Goal: Task Accomplishment & Management: Manage account settings

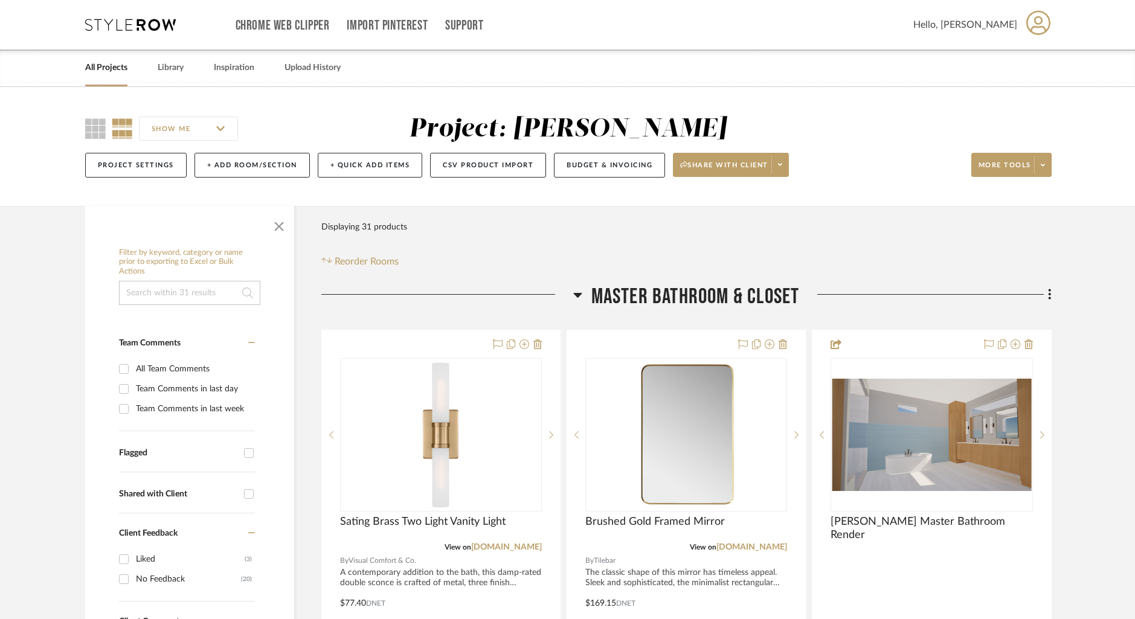
click at [113, 69] on link "All Projects" at bounding box center [106, 68] width 42 height 16
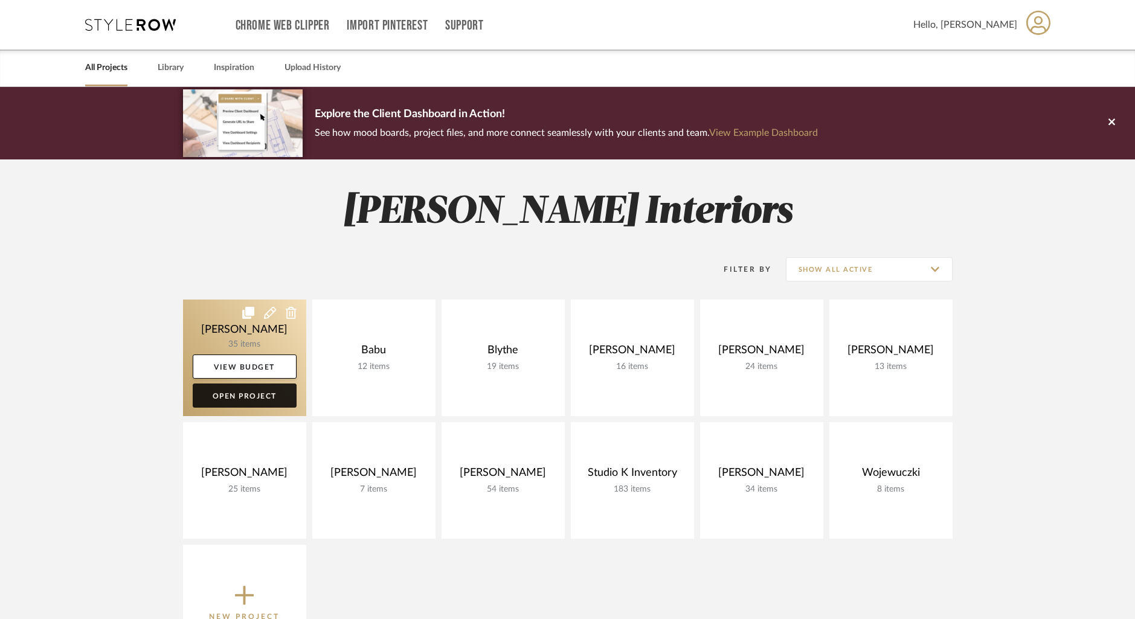
click at [234, 393] on link "Open Project" at bounding box center [245, 396] width 104 height 24
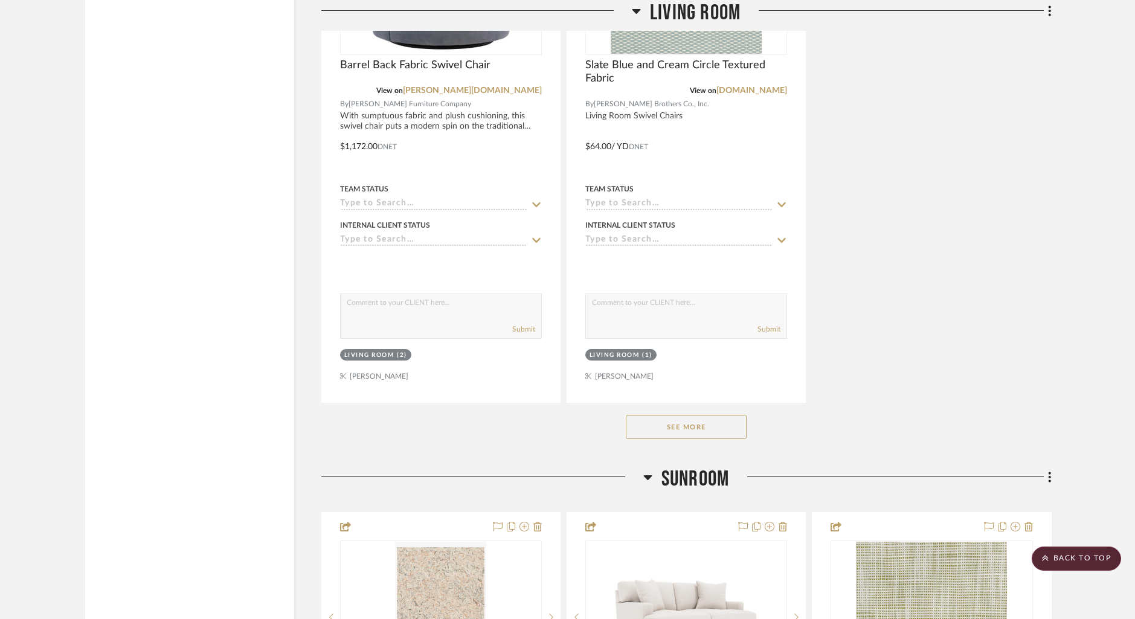
scroll to position [3858, 0]
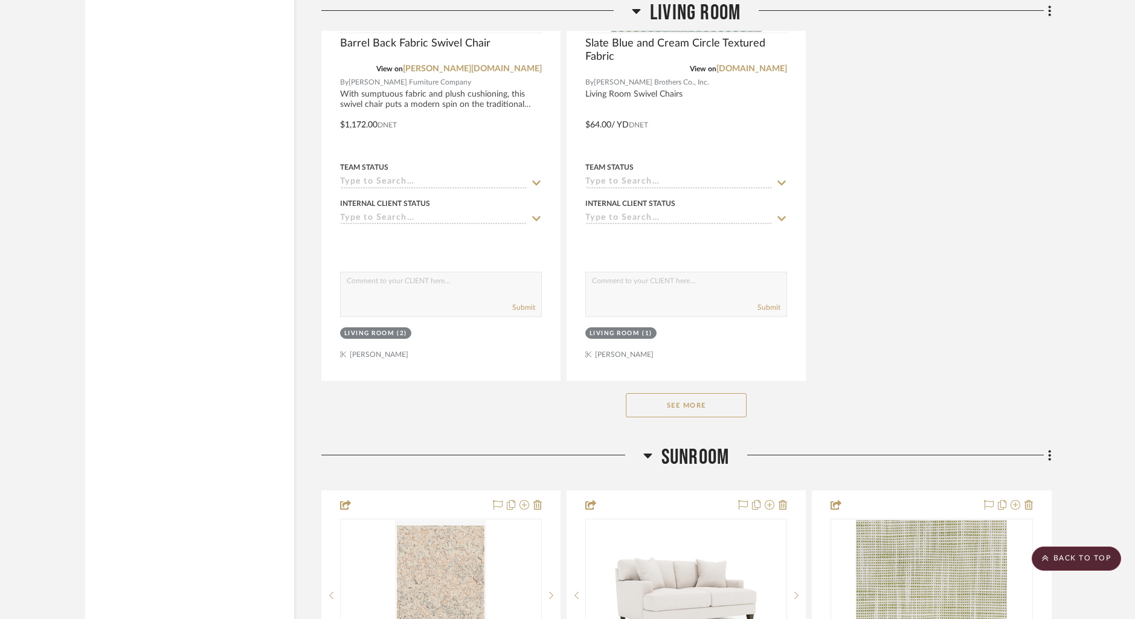
click at [689, 405] on button "See More" at bounding box center [686, 405] width 121 height 24
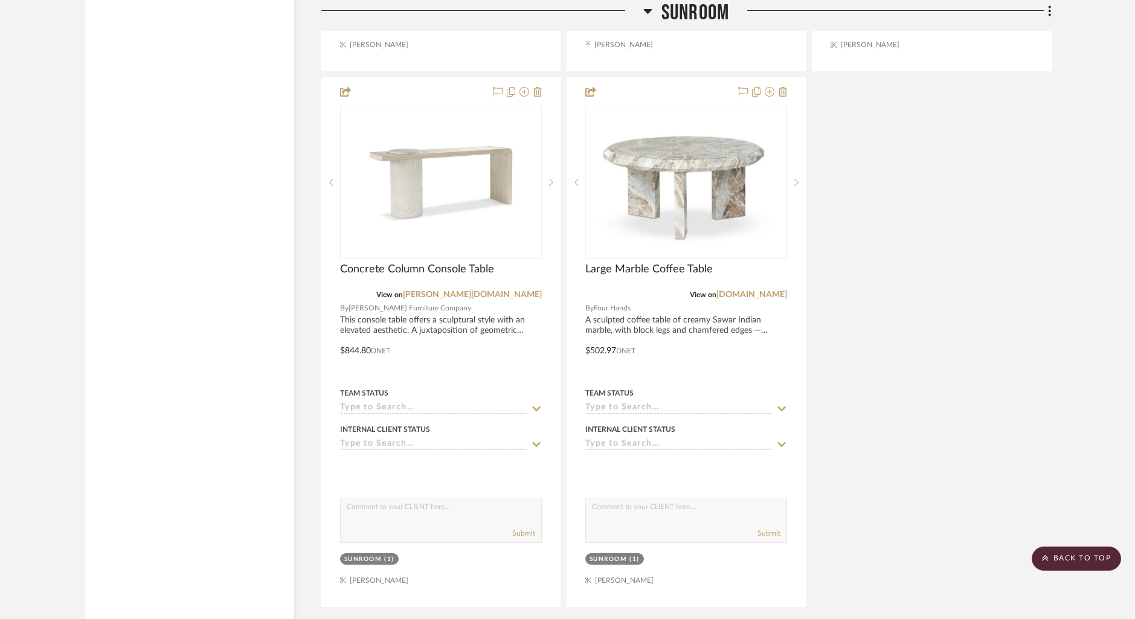
scroll to position [6475, 0]
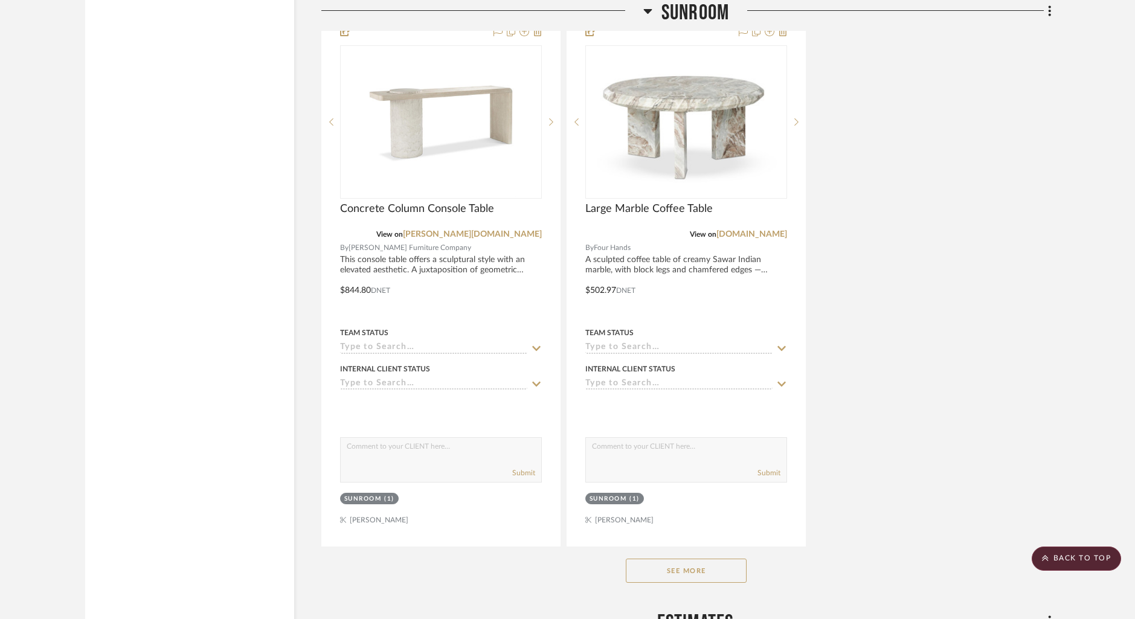
drag, startPoint x: 681, startPoint y: 569, endPoint x: 785, endPoint y: 541, distance: 107.7
click at [683, 568] on button "See More" at bounding box center [686, 571] width 121 height 24
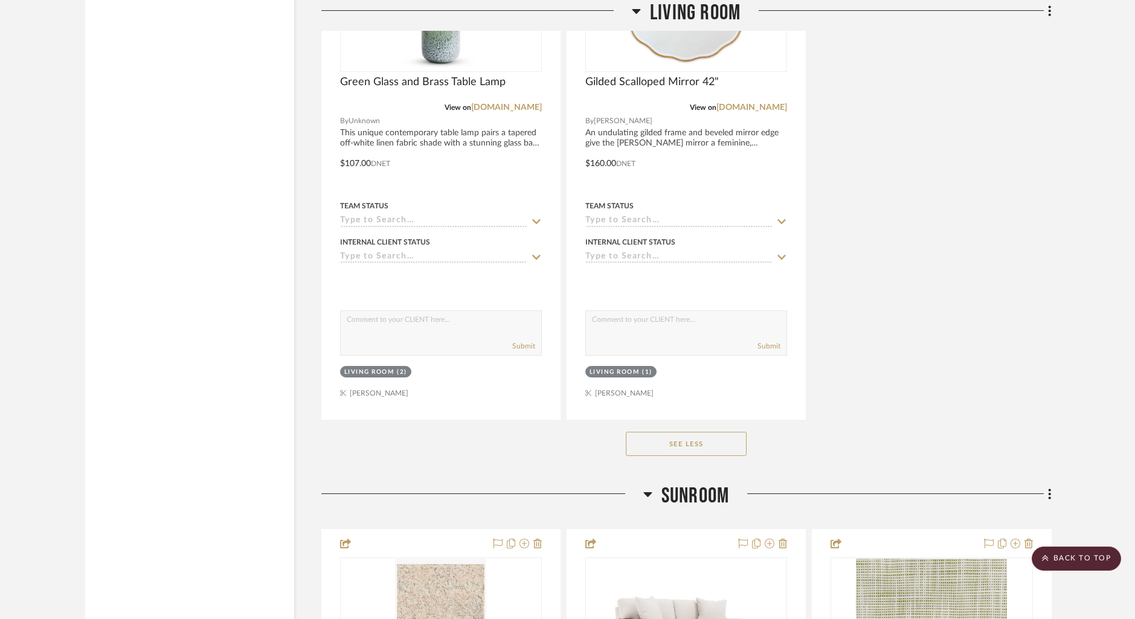
scroll to position [4901, 0]
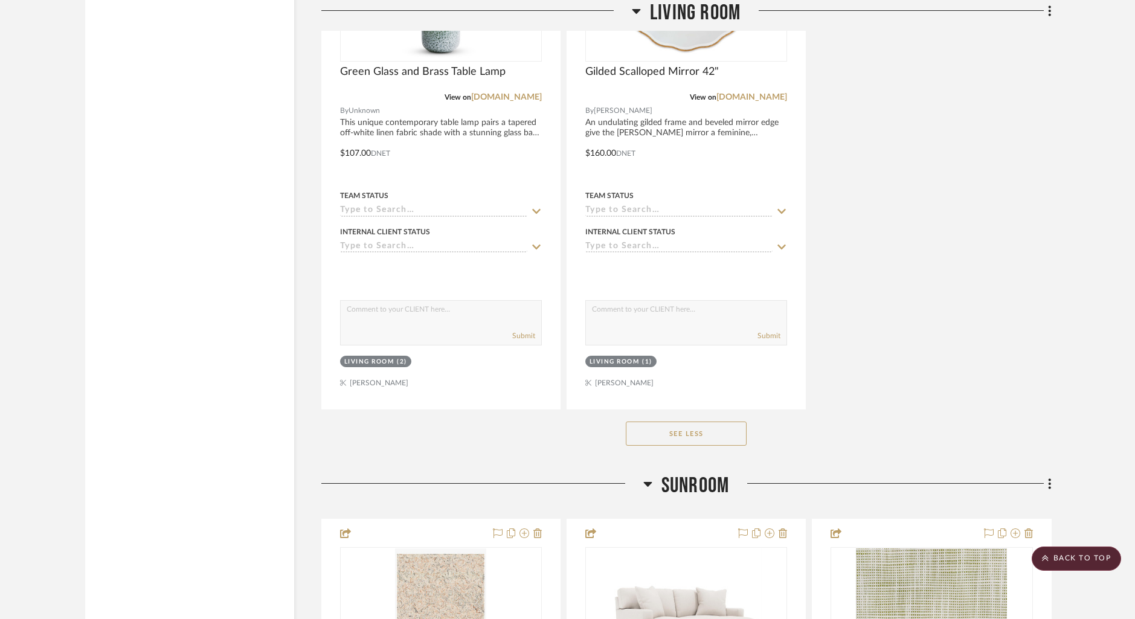
click at [672, 428] on button "See Less" at bounding box center [686, 434] width 121 height 24
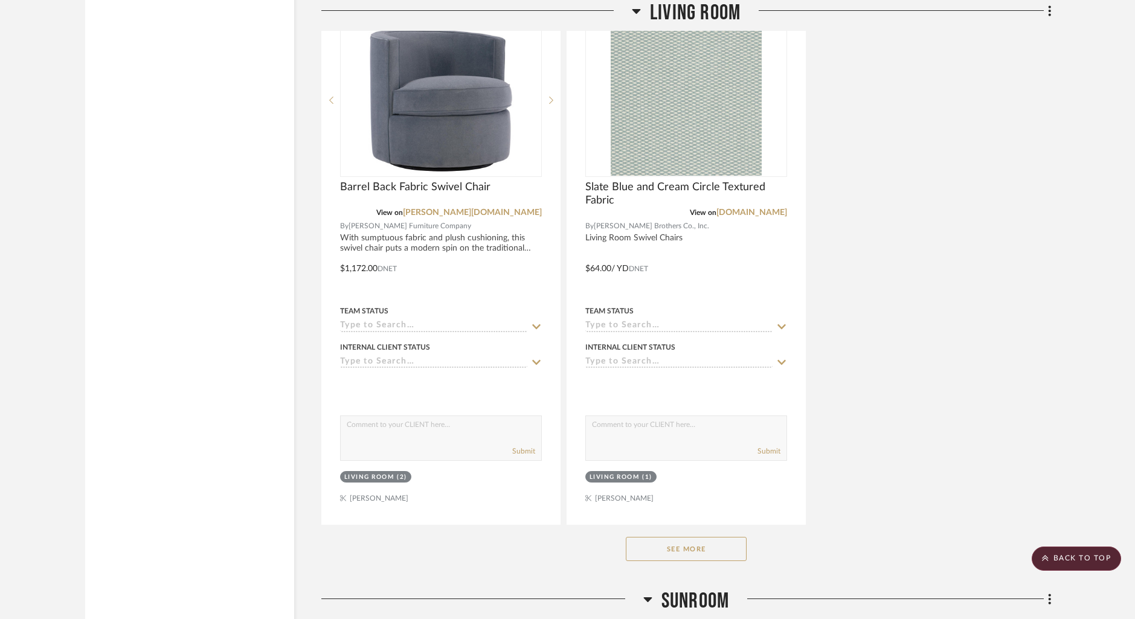
scroll to position [3721, 0]
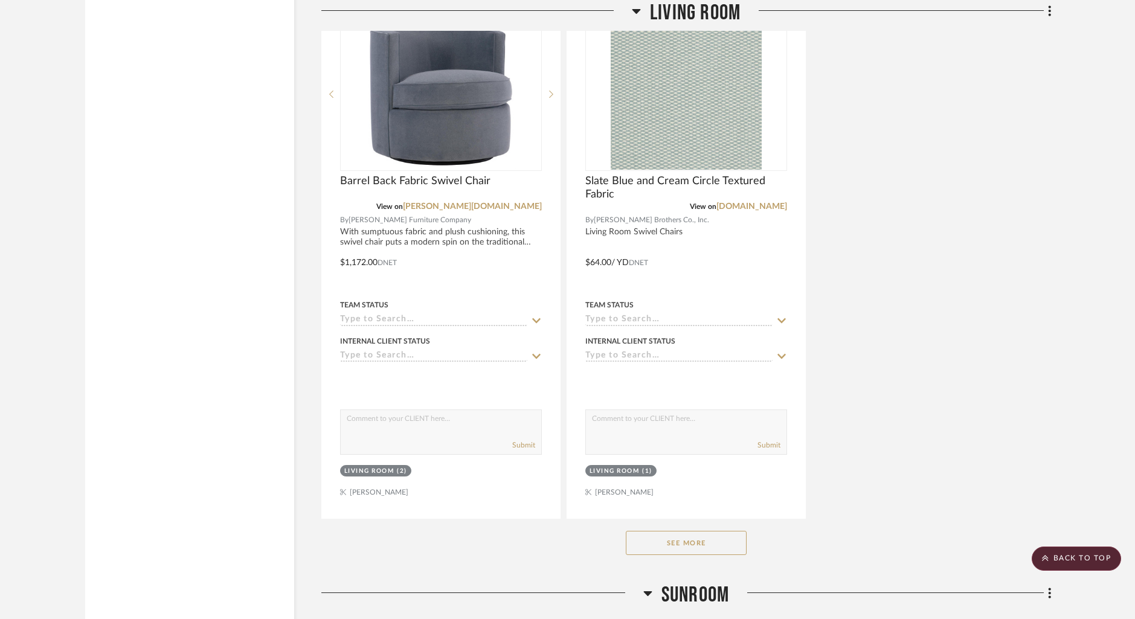
click at [708, 542] on button "See More" at bounding box center [686, 543] width 121 height 24
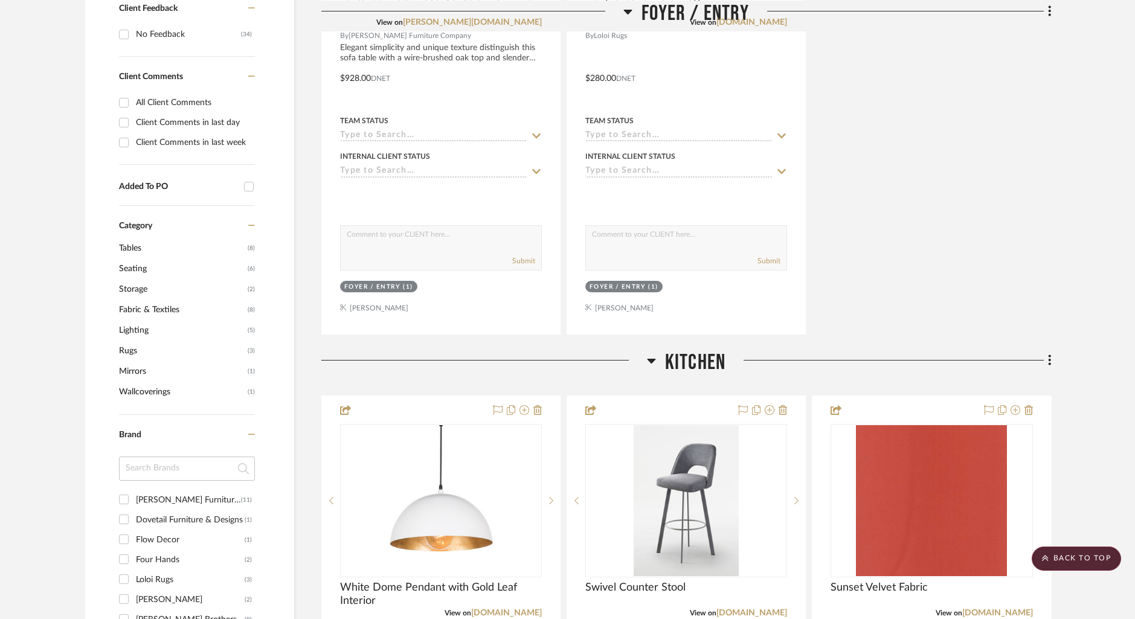
scroll to position [0, 0]
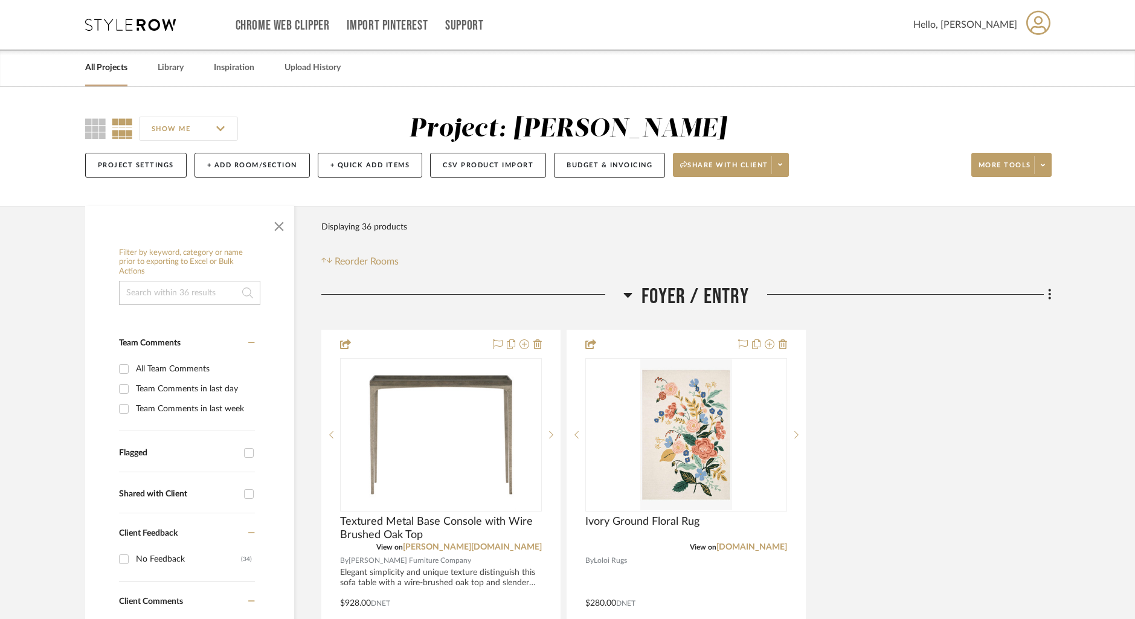
click at [109, 70] on link "All Projects" at bounding box center [106, 68] width 42 height 16
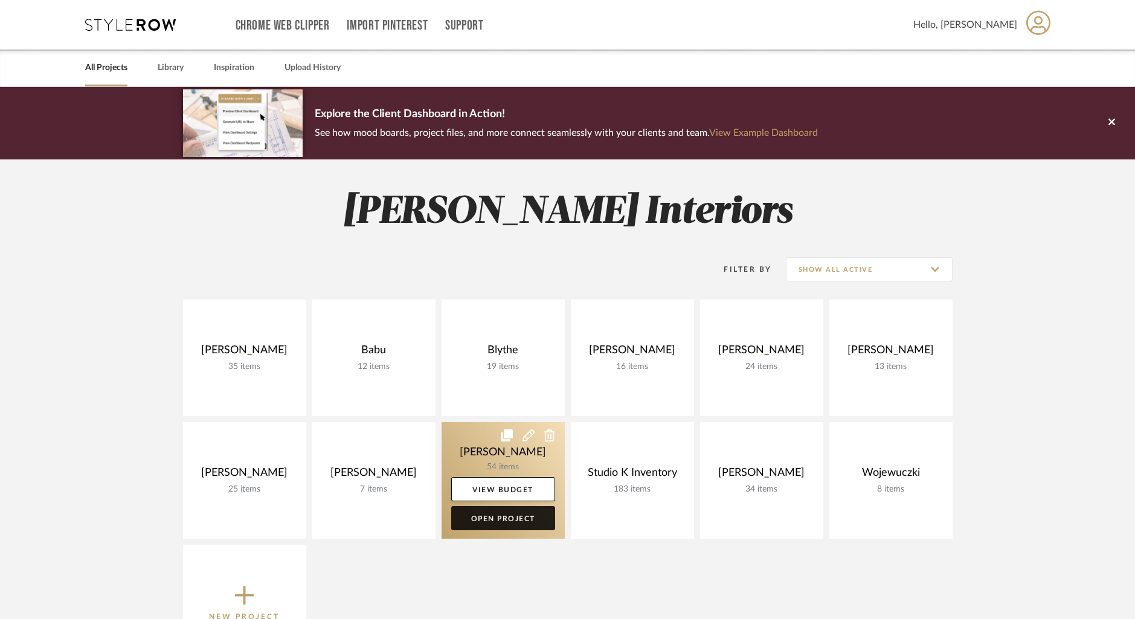
click at [494, 519] on link "Open Project" at bounding box center [503, 518] width 104 height 24
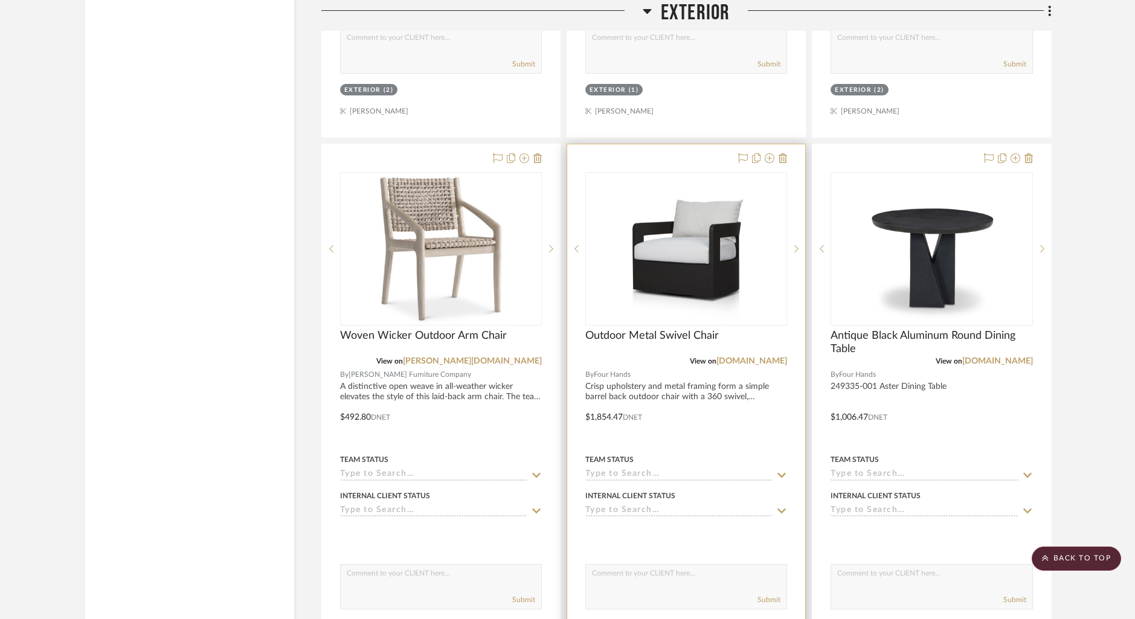
scroll to position [15162, 0]
click at [782, 155] on icon at bounding box center [783, 160] width 8 height 10
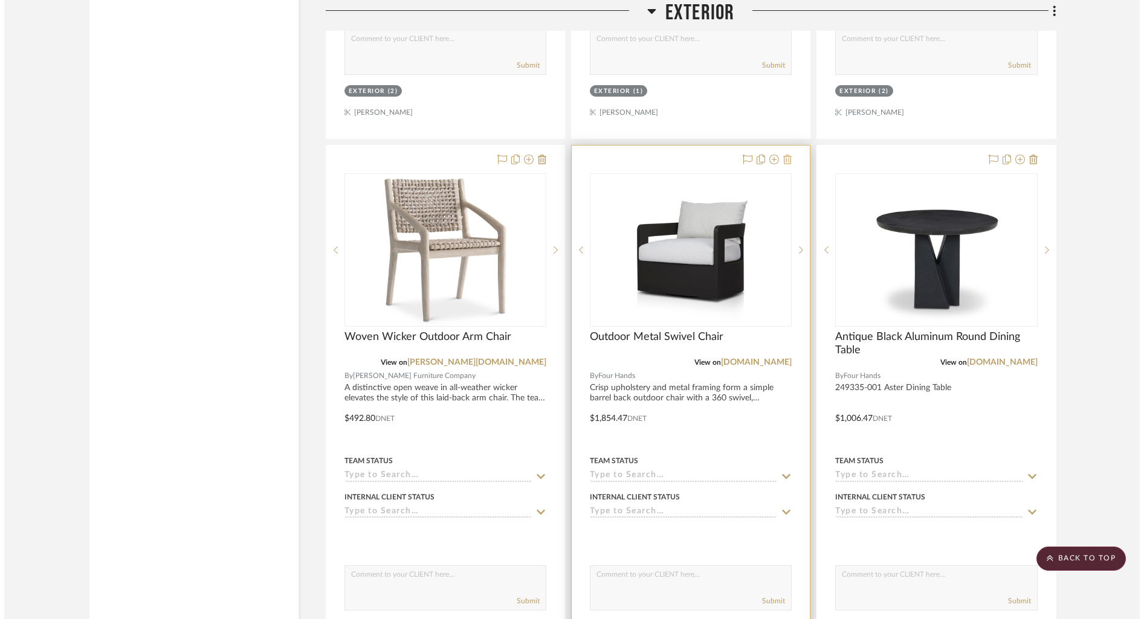
scroll to position [0, 0]
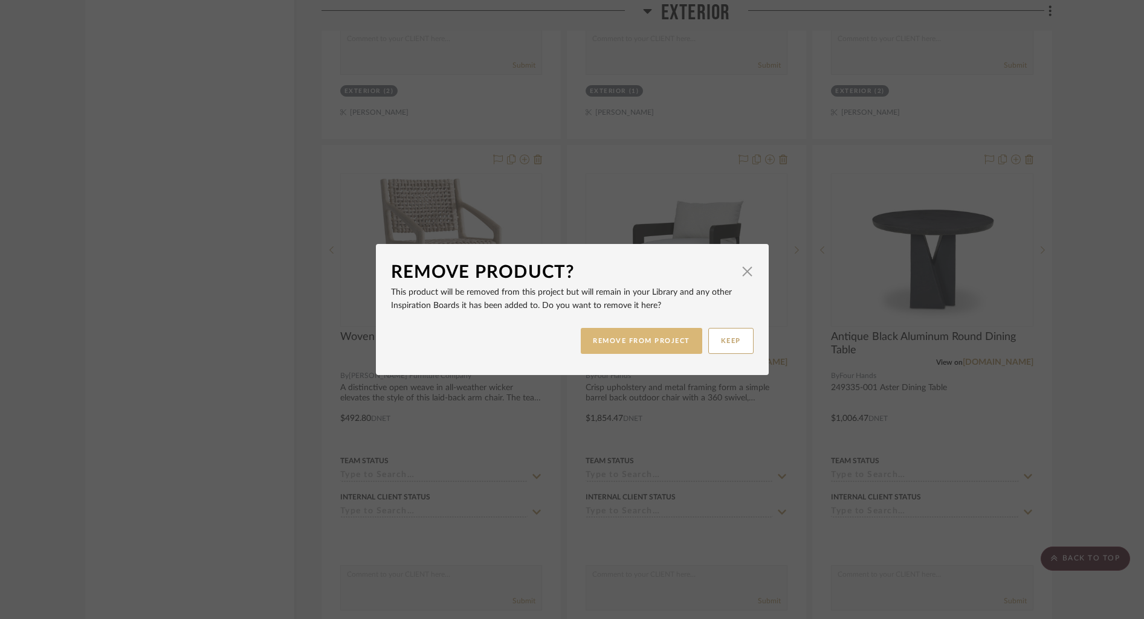
click at [647, 347] on button "REMOVE FROM PROJECT" at bounding box center [641, 341] width 121 height 26
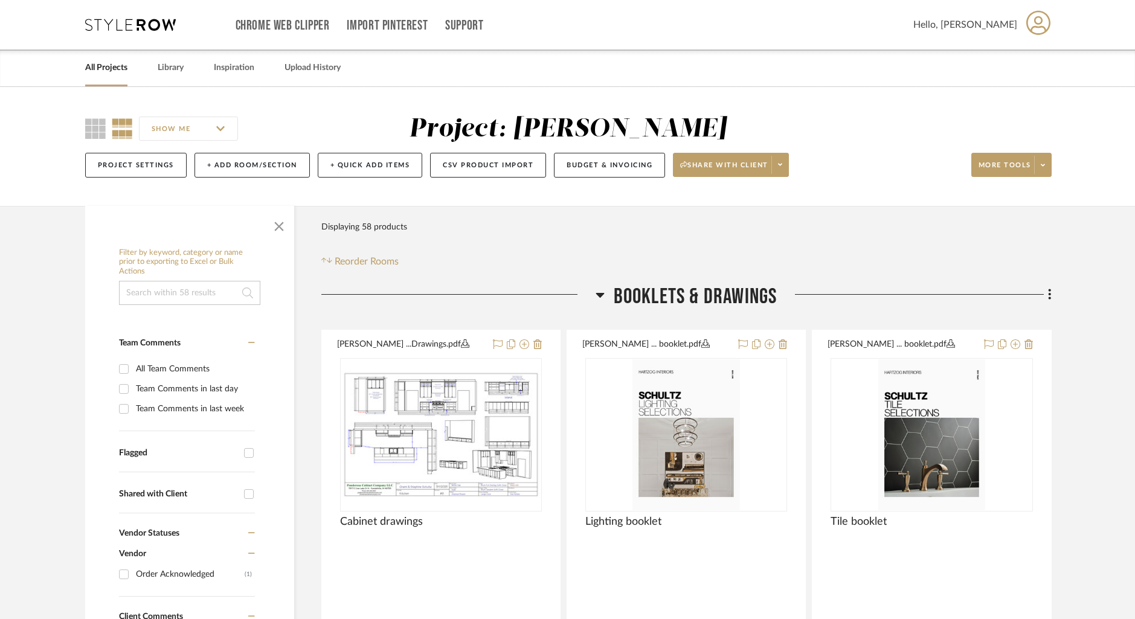
click at [98, 63] on link "All Projects" at bounding box center [106, 68] width 42 height 16
